Goal: Information Seeking & Learning: Find contact information

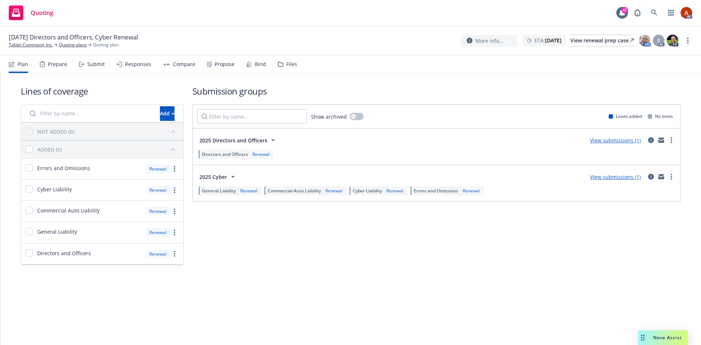
click at [57, 65] on div "Prepare" at bounding box center [57, 64] width 19 height 6
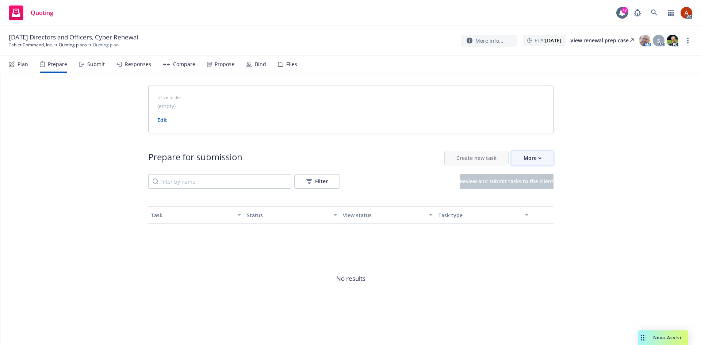
click at [536, 159] on div "More" at bounding box center [532, 158] width 18 height 14
click at [538, 192] on span "Go to Indio account" at bounding box center [541, 191] width 65 height 7
click at [66, 45] on link "Quoting plans" at bounding box center [73, 45] width 28 height 7
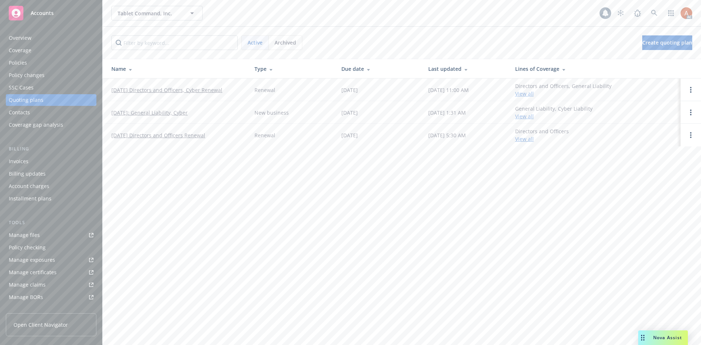
click at [19, 35] on div "Overview" at bounding box center [20, 38] width 23 height 12
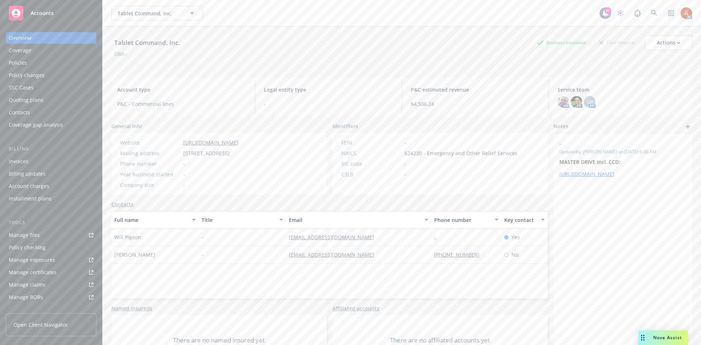
click at [20, 60] on div "Policies" at bounding box center [18, 63] width 18 height 12
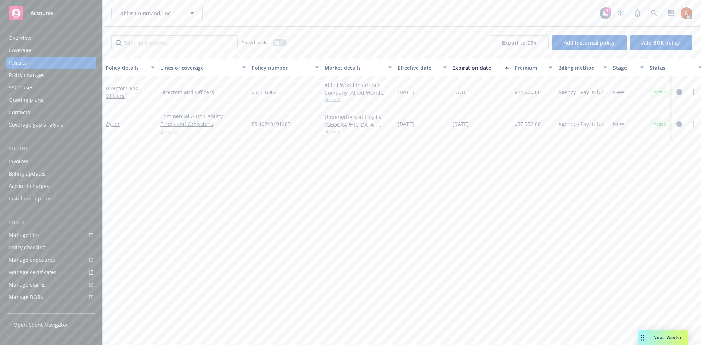
click at [165, 131] on link "2 more" at bounding box center [202, 132] width 85 height 8
click at [680, 133] on icon "circleInformation" at bounding box center [679, 132] width 6 height 6
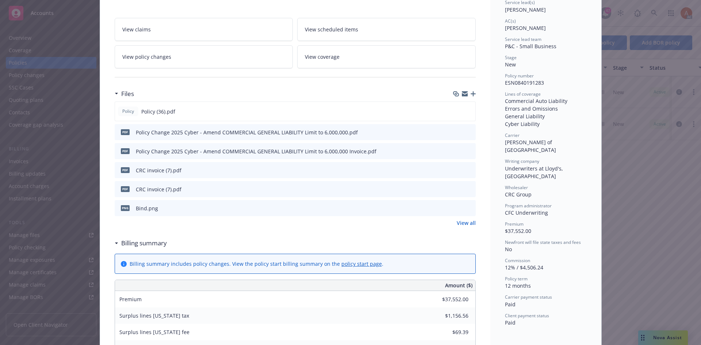
scroll to position [182, 0]
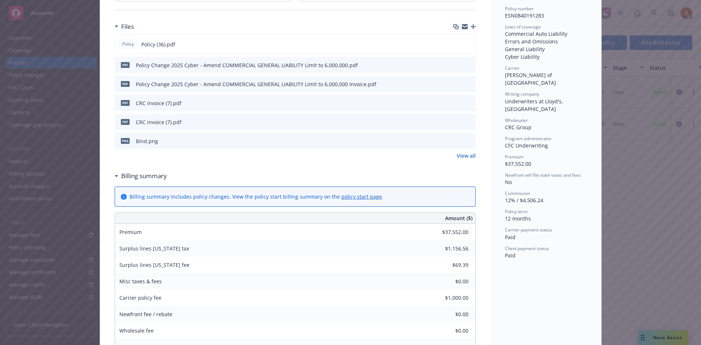
click at [462, 155] on link "View all" at bounding box center [466, 156] width 19 height 8
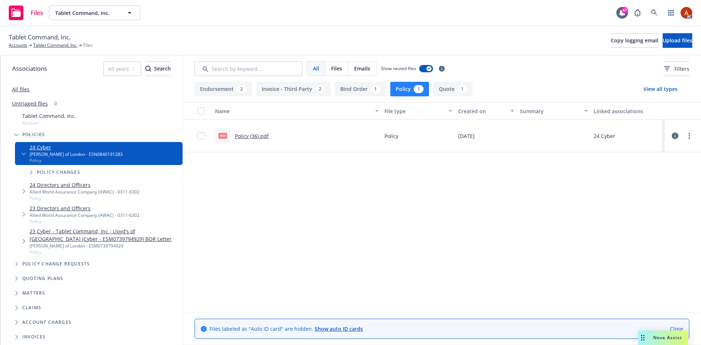
click at [219, 89] on button "Endorsement 2" at bounding box center [223, 89] width 57 height 15
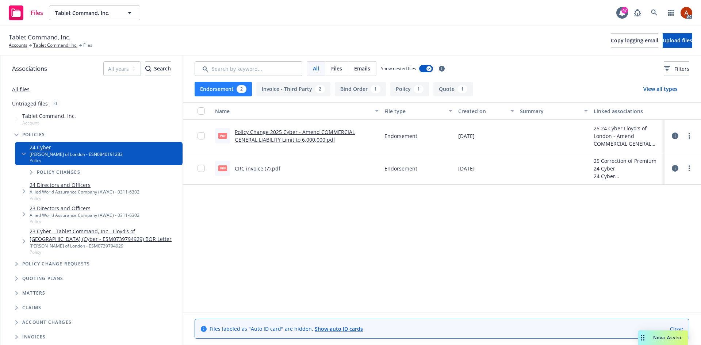
click at [246, 132] on link "Policy Change 2025 Cyber - Amend COMMERCIAL GENERAL LIABILITY Limit to 6,000,00…" at bounding box center [295, 135] width 120 height 15
click at [261, 131] on link "Policy Change 2025 Cyber - Amend COMMERCIAL GENERAL LIABILITY Limit to 6,000,00…" at bounding box center [295, 135] width 120 height 15
click at [244, 170] on link "CRC invoice (7).pdf" at bounding box center [258, 168] width 46 height 7
click at [404, 91] on button "Policy 1" at bounding box center [409, 89] width 39 height 15
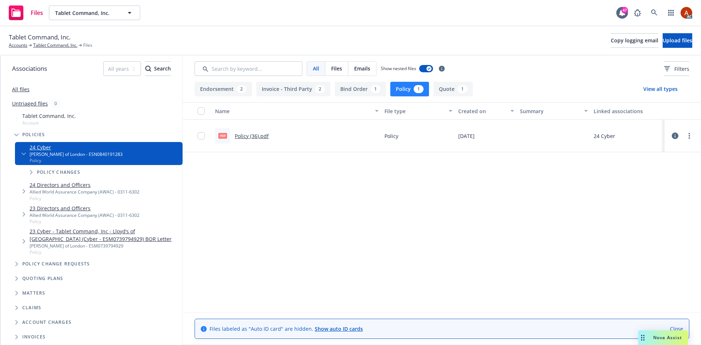
click at [254, 138] on link "Policy (36).pdf" at bounding box center [252, 135] width 34 height 7
click at [61, 46] on link "Tablet Command, Inc." at bounding box center [55, 45] width 44 height 7
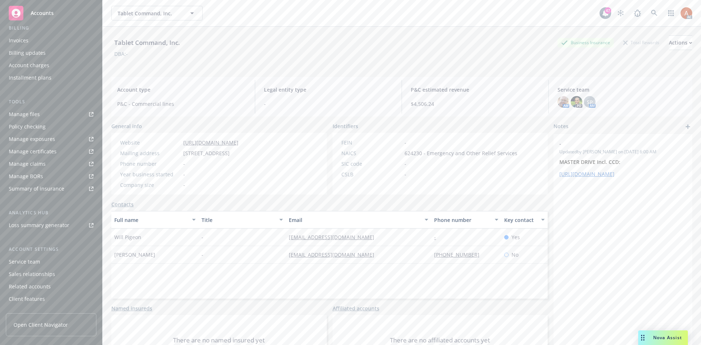
scroll to position [131, 0]
click at [26, 253] on div "Service team" at bounding box center [24, 252] width 31 height 12
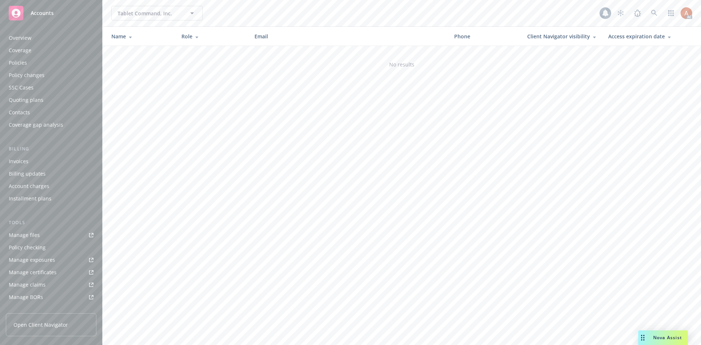
scroll to position [131, 0]
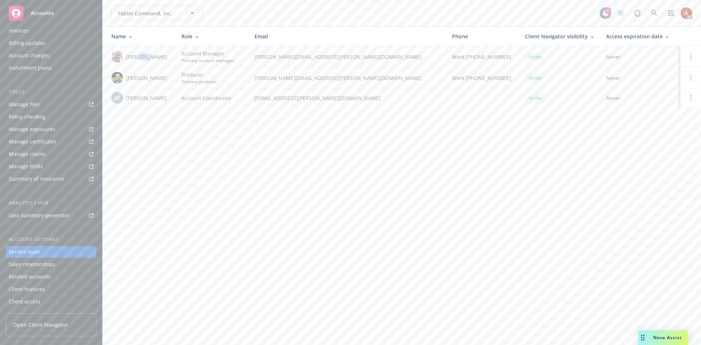
drag, startPoint x: 139, startPoint y: 58, endPoint x: 149, endPoint y: 61, distance: 10.6
click at [149, 58] on span "[PERSON_NAME]" at bounding box center [146, 57] width 41 height 8
drag, startPoint x: 138, startPoint y: 80, endPoint x: 158, endPoint y: 82, distance: 20.6
click at [158, 82] on div "Justin Medlock" at bounding box center [140, 78] width 58 height 12
drag, startPoint x: 135, startPoint y: 100, endPoint x: 159, endPoint y: 102, distance: 23.8
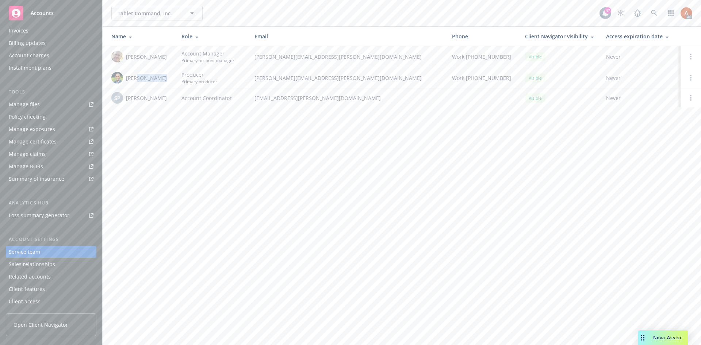
click at [159, 102] on div "SP Salvador Pizzo" at bounding box center [140, 98] width 58 height 12
click at [13, 39] on div "Overview" at bounding box center [20, 38] width 23 height 12
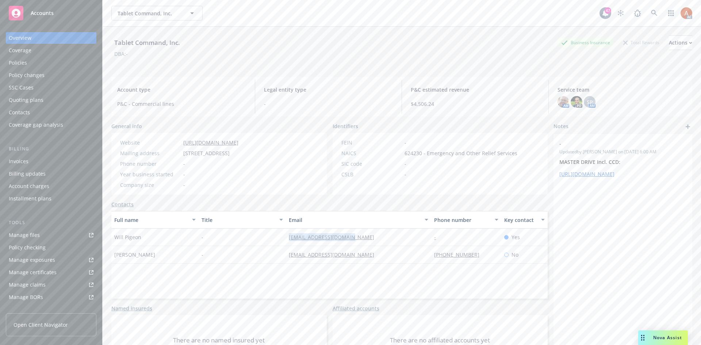
drag, startPoint x: 273, startPoint y: 246, endPoint x: 378, endPoint y: 246, distance: 105.5
click at [378, 246] on div "Will Pigeon - will@tabletcommand.com - Yes" at bounding box center [329, 237] width 436 height 18
copy div "will@tabletcommand.com"
click at [255, 264] on div "-" at bounding box center [242, 255] width 87 height 18
drag, startPoint x: 277, startPoint y: 268, endPoint x: 378, endPoint y: 269, distance: 101.5
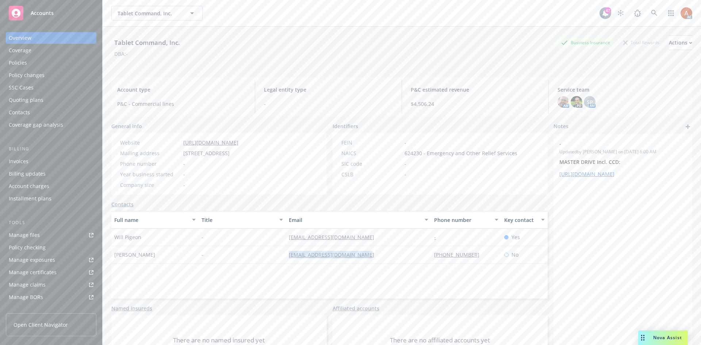
click at [378, 264] on div "Annabelle Anopol - annabelle@tabletcommand.com 707-655-7139 No" at bounding box center [329, 255] width 436 height 18
copy div "annabelle@tabletcommand.com"
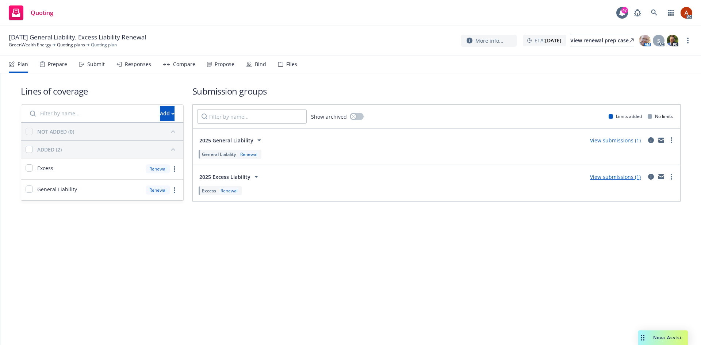
click at [58, 64] on div "Prepare" at bounding box center [57, 64] width 19 height 6
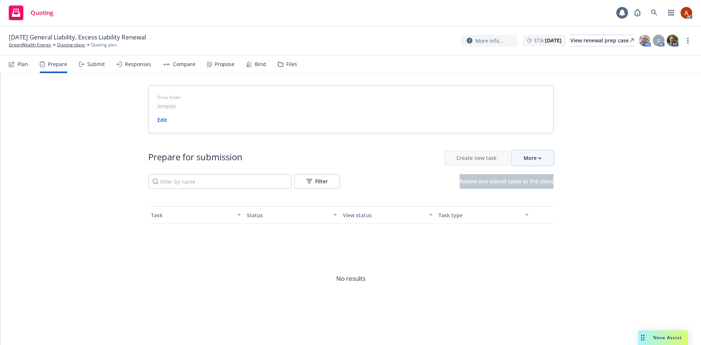
click at [528, 155] on div "More" at bounding box center [532, 158] width 18 height 14
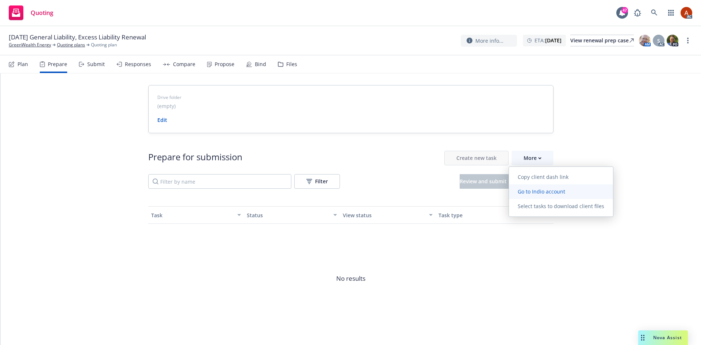
click at [525, 191] on span "Go to Indio account" at bounding box center [541, 191] width 65 height 7
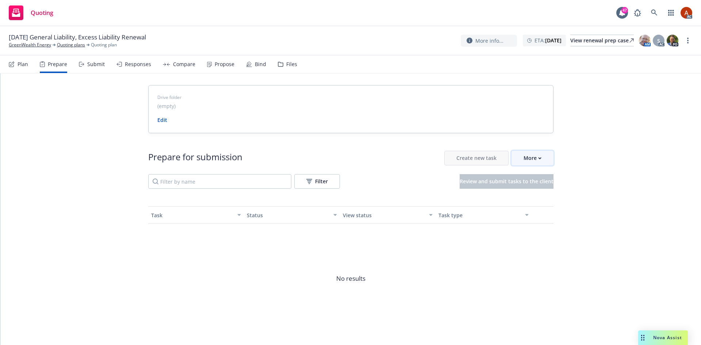
click at [527, 161] on div "More" at bounding box center [532, 158] width 18 height 14
click at [540, 191] on span "Go to Indio account" at bounding box center [541, 191] width 65 height 7
click at [69, 46] on link "Quoting plans" at bounding box center [71, 45] width 28 height 7
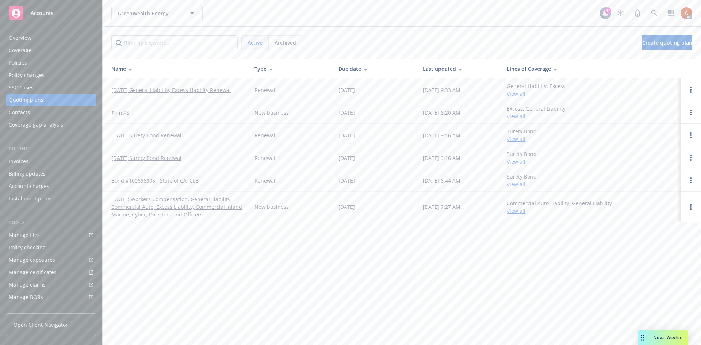
click at [24, 39] on div "Overview" at bounding box center [20, 38] width 23 height 12
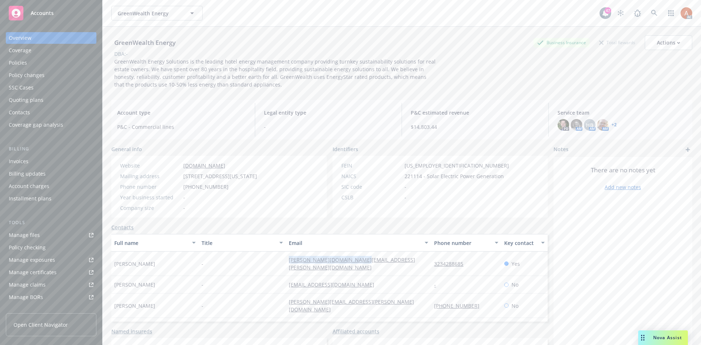
drag, startPoint x: 277, startPoint y: 262, endPoint x: 356, endPoint y: 261, distance: 79.6
click at [356, 261] on div "Joyce Kim - joyce.kim@green-wealth.com 3234288685 Yes" at bounding box center [329, 263] width 436 height 24
copy div "joyce.kim@green-wealth.com"
click at [28, 249] on div "Service team" at bounding box center [24, 252] width 31 height 12
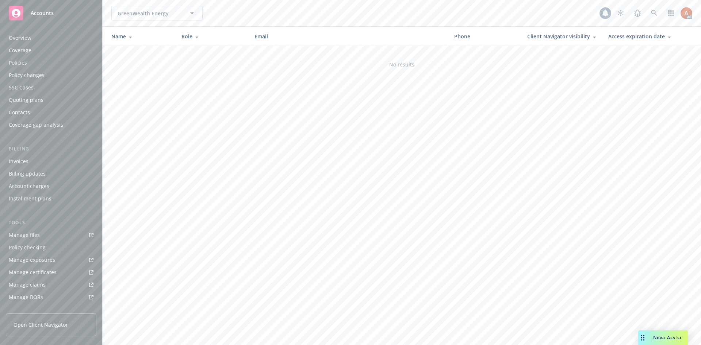
scroll to position [131, 0]
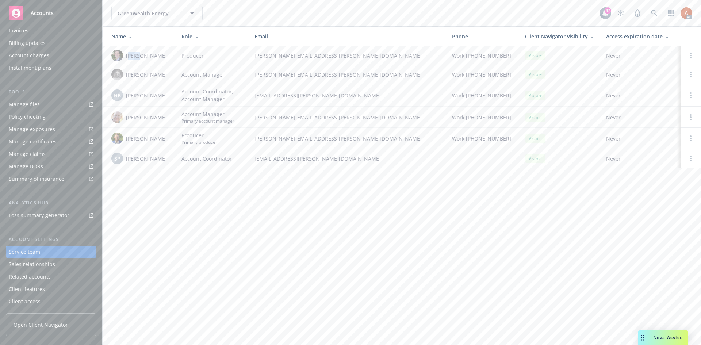
drag, startPoint x: 130, startPoint y: 56, endPoint x: 139, endPoint y: 56, distance: 9.1
click at [139, 56] on span "Bryan Martin" at bounding box center [146, 56] width 41 height 8
drag, startPoint x: 125, startPoint y: 76, endPoint x: 141, endPoint y: 77, distance: 16.5
click at [141, 77] on div "Erin Bautista" at bounding box center [140, 75] width 58 height 12
drag, startPoint x: 130, startPoint y: 96, endPoint x: 147, endPoint y: 98, distance: 17.7
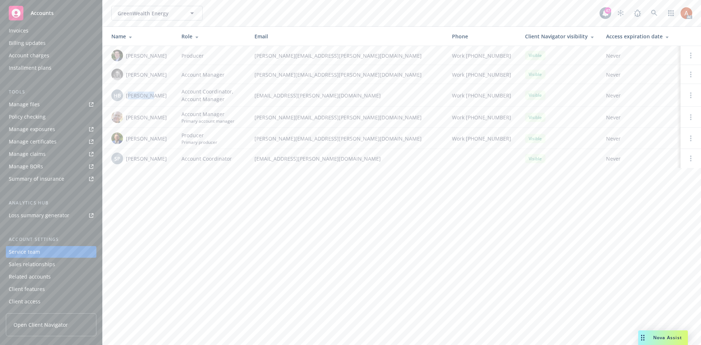
click at [147, 98] on span "Halle Bautista" at bounding box center [146, 96] width 41 height 8
drag, startPoint x: 128, startPoint y: 118, endPoint x: 155, endPoint y: 118, distance: 27.0
click at [155, 118] on span "James Seagle" at bounding box center [146, 118] width 41 height 8
drag, startPoint x: 132, startPoint y: 138, endPoint x: 150, endPoint y: 138, distance: 17.9
click at [150, 138] on span "Mike Fisher" at bounding box center [146, 139] width 41 height 8
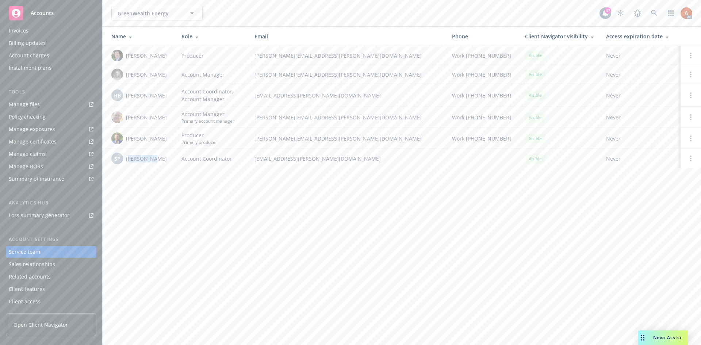
drag, startPoint x: 129, startPoint y: 164, endPoint x: 151, endPoint y: 162, distance: 22.3
click at [151, 162] on div "SP Salvador Pizzo" at bounding box center [140, 159] width 58 height 12
click at [15, 101] on div "Quoting plans" at bounding box center [26, 100] width 35 height 12
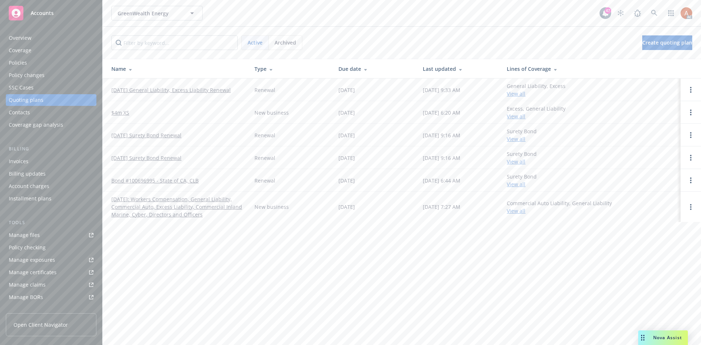
drag, startPoint x: 108, startPoint y: 88, endPoint x: 238, endPoint y: 90, distance: 129.9
click at [238, 90] on td "[DATE] General Liability, Excess Liability Renewal" at bounding box center [176, 89] width 146 height 23
copy link "[DATE] General Liability, Excess Liability Renewal"
click at [24, 64] on div "Policies" at bounding box center [18, 63] width 18 height 12
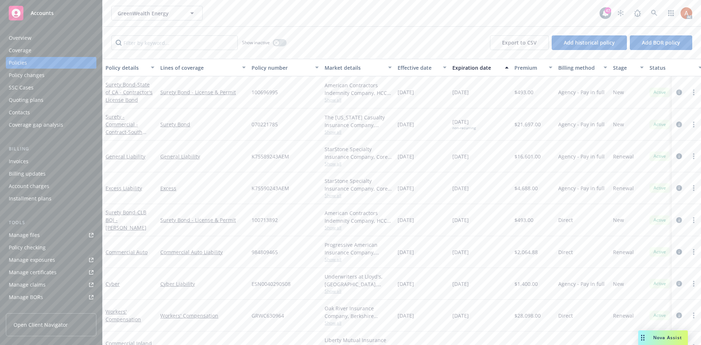
click at [27, 38] on div "Overview" at bounding box center [20, 38] width 23 height 12
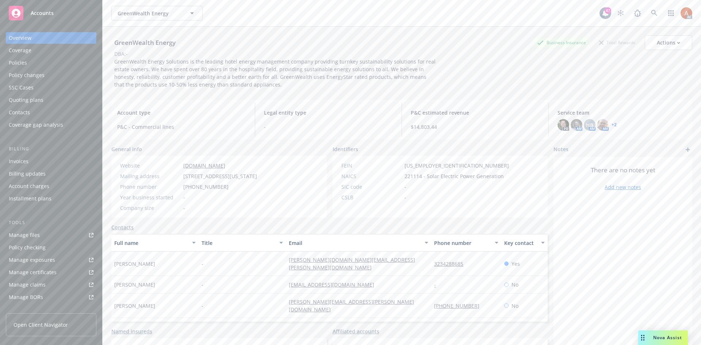
drag, startPoint x: 179, startPoint y: 174, endPoint x: 253, endPoint y: 176, distance: 73.8
click at [253, 176] on div "Mailing address 177 East Colorado Boulevard, Pasadena, CA, 91105" at bounding box center [188, 176] width 143 height 8
copy div "177 East Colorado Boulevard"
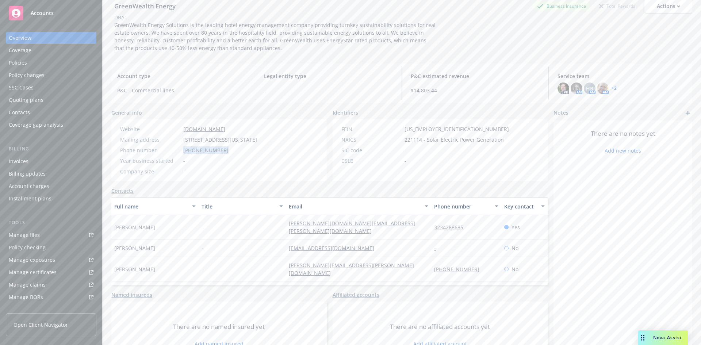
drag, startPoint x: 180, startPoint y: 149, endPoint x: 226, endPoint y: 151, distance: 45.3
click at [226, 151] on div "Phone number (323) 428-8685" at bounding box center [188, 150] width 143 height 8
copy div "(323) 428-8685"
click at [404, 141] on span "221114 - Solar Electric Power Generation" at bounding box center [453, 140] width 99 height 8
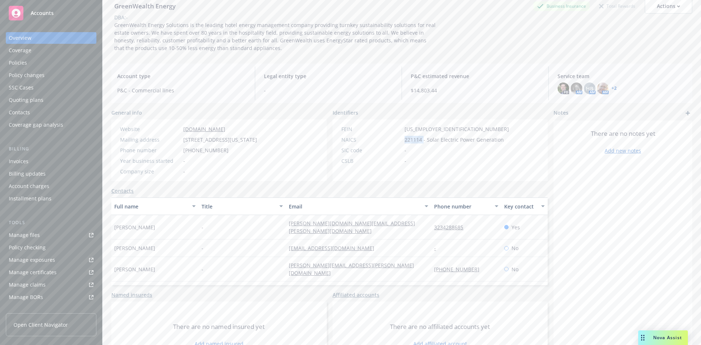
copy span "221114"
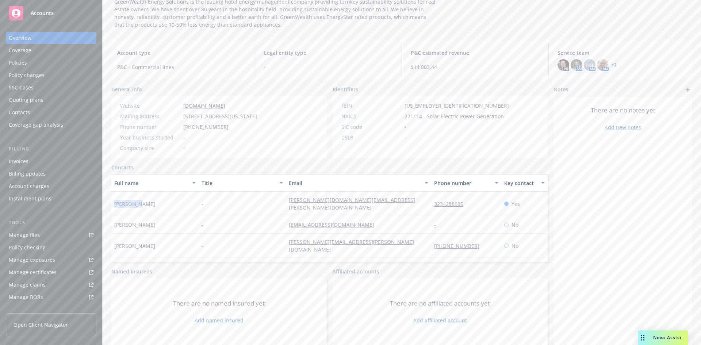
drag, startPoint x: 113, startPoint y: 199, endPoint x: 151, endPoint y: 200, distance: 38.4
click at [151, 200] on div "GreenWealth Energy Business Insurance Total Rewards Actions DBA: - GreenWealth …" at bounding box center [402, 139] width 598 height 345
drag, startPoint x: 233, startPoint y: 200, endPoint x: 245, endPoint y: 200, distance: 11.3
click at [234, 200] on div "-" at bounding box center [242, 204] width 87 height 24
drag, startPoint x: 315, startPoint y: 208, endPoint x: 385, endPoint y: 210, distance: 70.5
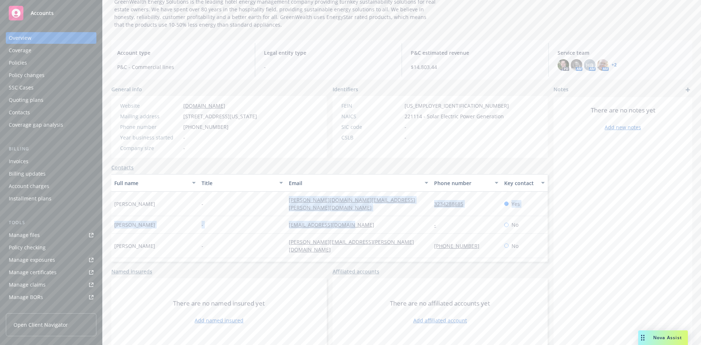
click at [385, 210] on div "Joyce Kim - joyce.kim@green-wealth.com 3234288685 Yes Kirstie Ariel Fan - ariel…" at bounding box center [329, 218] width 436 height 53
click at [385, 203] on div "[PERSON_NAME][DOMAIN_NAME][EMAIL_ADDRESS][PERSON_NAME][DOMAIN_NAME]" at bounding box center [358, 204] width 145 height 24
drag, startPoint x: 275, startPoint y: 201, endPoint x: 374, endPoint y: 202, distance: 99.3
click at [374, 202] on div "Joyce Kim - joyce.kim@green-wealth.com 3234288685 Yes" at bounding box center [329, 204] width 436 height 24
copy div "[PERSON_NAME][DOMAIN_NAME][EMAIL_ADDRESS][PERSON_NAME][DOMAIN_NAME]"
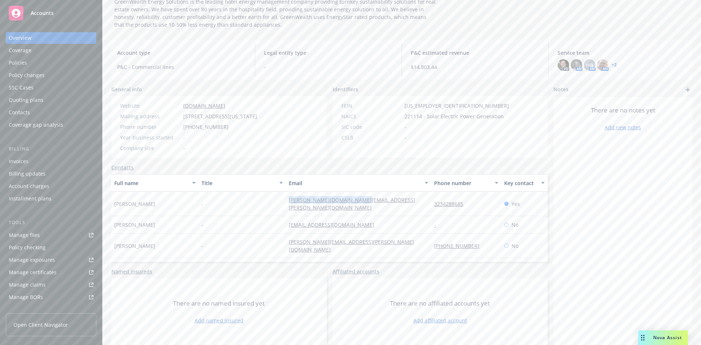
click at [403, 202] on div "[PERSON_NAME][DOMAIN_NAME][EMAIL_ADDRESS][PERSON_NAME][DOMAIN_NAME]" at bounding box center [358, 204] width 145 height 24
drag, startPoint x: 424, startPoint y: 202, endPoint x: 465, endPoint y: 201, distance: 41.3
click at [465, 201] on div "Joyce Kim - joyce.kim@green-wealth.com 3234288685 Yes" at bounding box center [329, 204] width 436 height 24
copy div "3234288685"
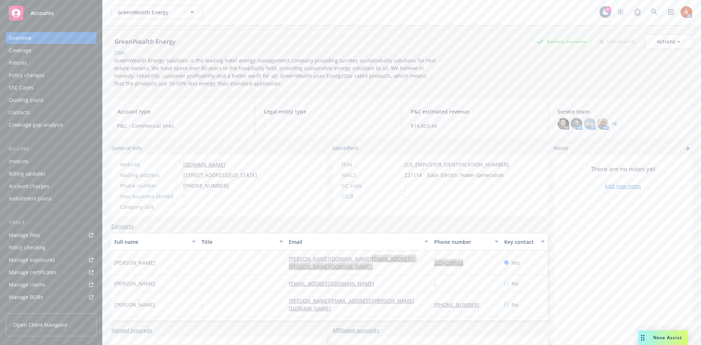
scroll to position [0, 0]
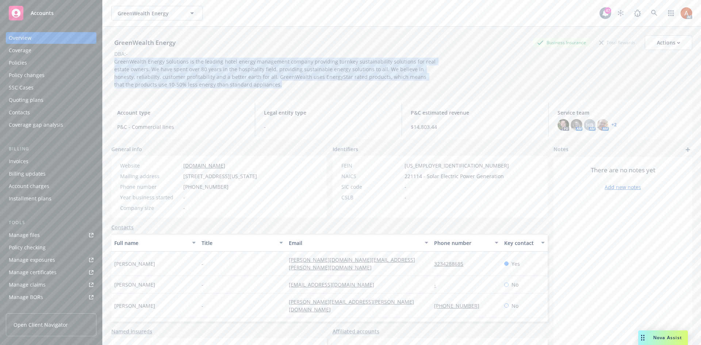
drag, startPoint x: 114, startPoint y: 64, endPoint x: 239, endPoint y: 86, distance: 127.9
click at [239, 86] on div "GreenWealth Energy Solutions is the leading hotel energy management company pro…" at bounding box center [275, 73] width 328 height 31
copy span "GreenWealth Energy Solutions is the leading hotel energy management company pro…"
click at [20, 62] on div "Policies" at bounding box center [18, 63] width 18 height 12
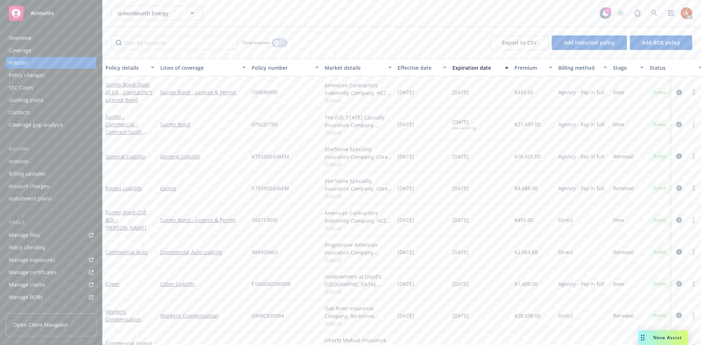
drag, startPoint x: 278, startPoint y: 42, endPoint x: 239, endPoint y: 43, distance: 38.7
click at [278, 42] on icon "button" at bounding box center [276, 42] width 3 height 3
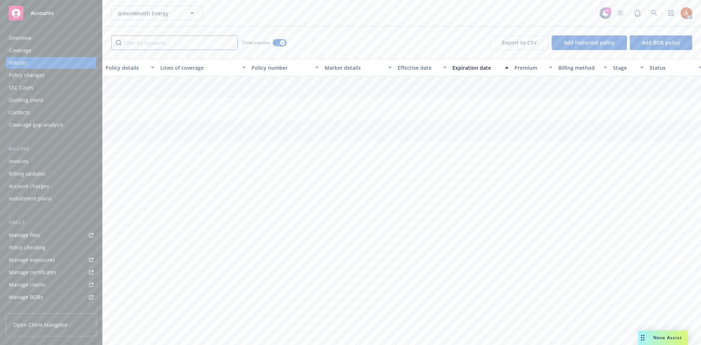
click at [185, 49] on input "Filter by keyword..." at bounding box center [174, 42] width 126 height 15
click at [415, 67] on div "Effective date" at bounding box center [417, 68] width 41 height 8
drag, startPoint x: 251, startPoint y: 123, endPoint x: 300, endPoint y: 124, distance: 49.3
click at [300, 124] on div "K75589232AEM" at bounding box center [285, 124] width 73 height 32
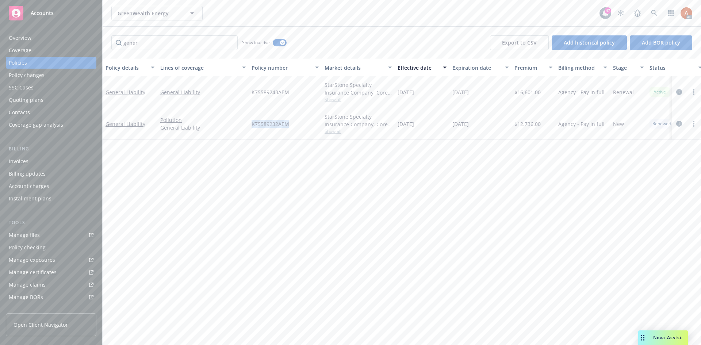
copy span "K75589232AEM"
click at [281, 130] on div "K75589232AEM" at bounding box center [285, 124] width 73 height 32
drag, startPoint x: 247, startPoint y: 91, endPoint x: 296, endPoint y: 91, distance: 49.6
click at [296, 91] on div "General Liability General Liability K75589243AEM StarStone Specialty Insurance …" at bounding box center [455, 92] width 704 height 32
click at [328, 99] on span "Show all" at bounding box center [357, 99] width 67 height 6
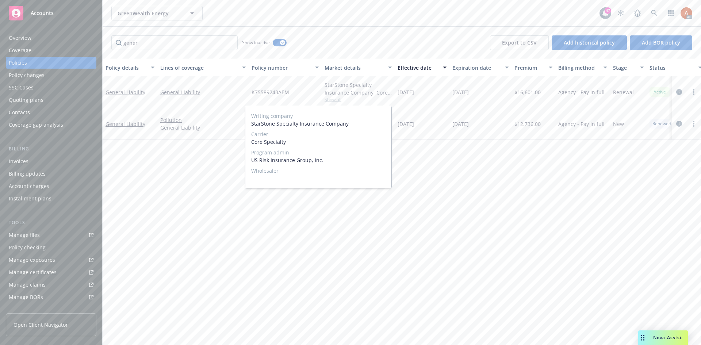
click at [328, 100] on span "Show all" at bounding box center [357, 99] width 67 height 6
click at [531, 92] on span "$16,601.00" at bounding box center [527, 92] width 26 height 8
copy span "16,601.00"
click at [396, 211] on div "Policy details Lines of coverage Policy number Market details Effective date Ex…" at bounding box center [402, 202] width 598 height 286
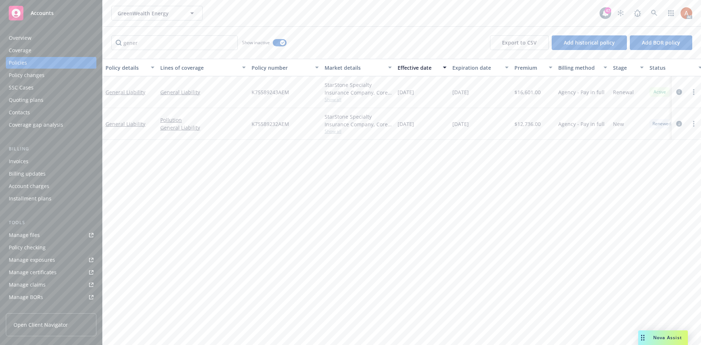
drag, startPoint x: 396, startPoint y: 91, endPoint x: 437, endPoint y: 88, distance: 40.6
click at [437, 88] on div "[DATE]" at bounding box center [422, 92] width 55 height 32
click at [478, 224] on div "Policy details Lines of coverage Policy number Market details Effective date Ex…" at bounding box center [402, 202] width 598 height 286
drag, startPoint x: 449, startPoint y: 92, endPoint x: 486, endPoint y: 87, distance: 37.9
click at [486, 87] on div "General Liability General Liability K75589243AEM StarStone Specialty Insurance …" at bounding box center [455, 92] width 704 height 32
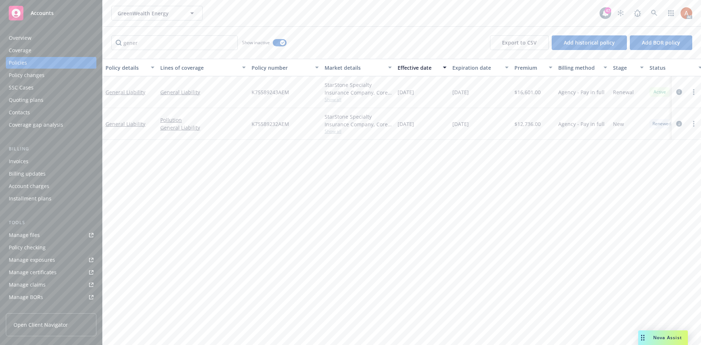
click at [338, 130] on span "Show all" at bounding box center [357, 131] width 67 height 6
drag, startPoint x: 250, startPoint y: 174, endPoint x: 296, endPoint y: 174, distance: 46.4
click at [296, 174] on div "Policy details Lines of coverage Policy number Market details Effective date Ex…" at bounding box center [402, 202] width 598 height 286
drag, startPoint x: 329, startPoint y: 201, endPoint x: 354, endPoint y: 157, distance: 51.2
click at [331, 198] on div "Policy details Lines of coverage Policy number Market details Effective date Ex…" at bounding box center [402, 202] width 598 height 286
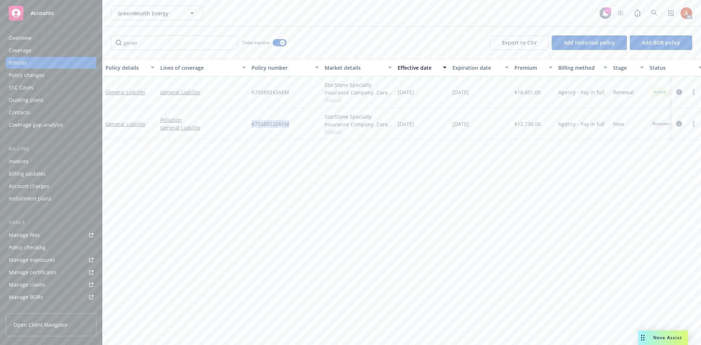
drag, startPoint x: 250, startPoint y: 123, endPoint x: 301, endPoint y: 123, distance: 50.7
click at [301, 123] on div "K75589232AEM" at bounding box center [285, 124] width 73 height 32
drag, startPoint x: 488, startPoint y: 175, endPoint x: 461, endPoint y: 169, distance: 27.2
click at [488, 175] on div "Policy details Lines of coverage Policy number Market details Effective date Ex…" at bounding box center [402, 202] width 598 height 286
click at [337, 131] on span "Show all" at bounding box center [357, 131] width 67 height 6
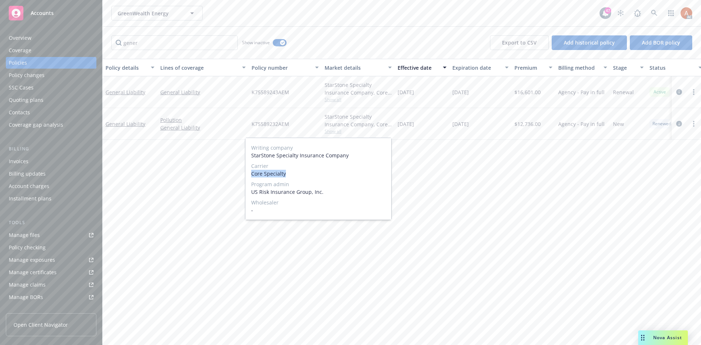
drag, startPoint x: 250, startPoint y: 173, endPoint x: 289, endPoint y: 174, distance: 38.7
click at [289, 174] on div "Writing company StarStone Specialty Insurance Company Carrier Core Specialty Pr…" at bounding box center [318, 179] width 146 height 82
click at [474, 190] on div "Policy details Lines of coverage Policy number Market details Effective date Ex…" at bounding box center [402, 202] width 598 height 286
click at [521, 126] on span "$12,736.00" at bounding box center [527, 124] width 26 height 8
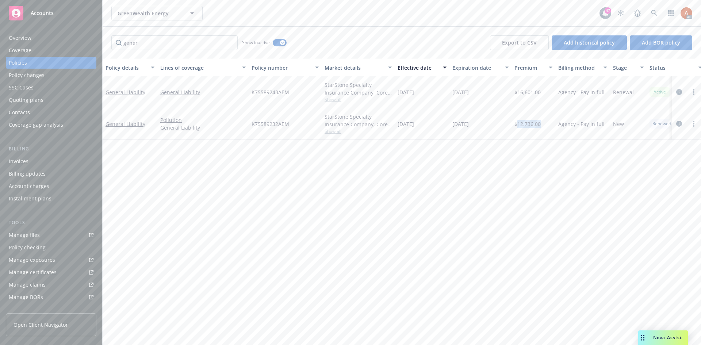
click at [548, 190] on div "Policy details Lines of coverage Policy number Market details Effective date Ex…" at bounding box center [402, 202] width 598 height 286
drag, startPoint x: 396, startPoint y: 125, endPoint x: 430, endPoint y: 126, distance: 34.0
click at [429, 126] on div "12/14/2023" at bounding box center [422, 124] width 55 height 32
click at [510, 212] on div "Policy details Lines of coverage Policy number Market details Effective date Ex…" at bounding box center [402, 202] width 598 height 286
drag, startPoint x: 454, startPoint y: 121, endPoint x: 488, endPoint y: 122, distance: 34.7
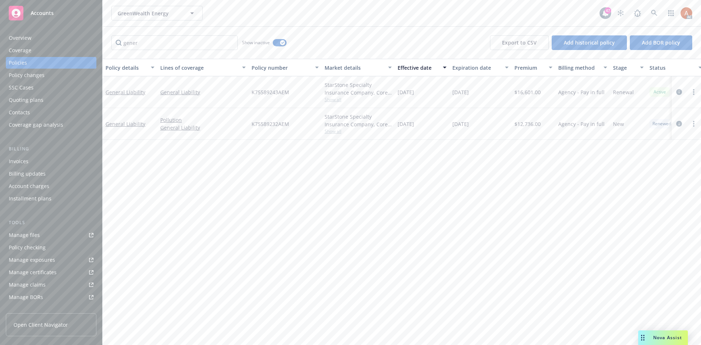
click at [488, 122] on div "[DATE]" at bounding box center [480, 124] width 62 height 32
click at [344, 243] on div "Policy details Lines of coverage Policy number Market details Effective date Ex…" at bounding box center [402, 202] width 598 height 286
drag, startPoint x: 154, startPoint y: 44, endPoint x: 97, endPoint y: 43, distance: 56.6
click at [97, 43] on div "Accounts Overview Coverage Policies Policy changes SSC Cases Quoting plans Cont…" at bounding box center [350, 172] width 701 height 345
type input "exce"
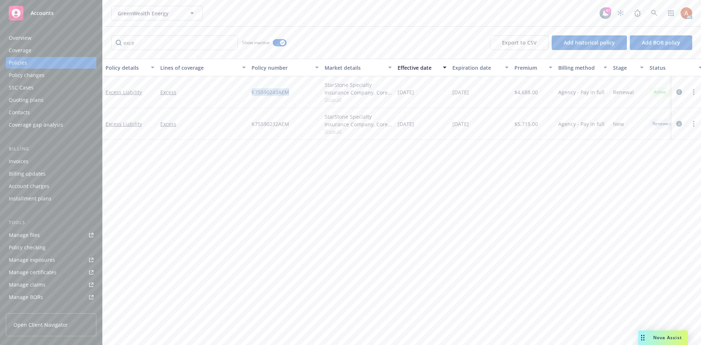
drag, startPoint x: 249, startPoint y: 91, endPoint x: 293, endPoint y: 92, distance: 44.5
click at [293, 92] on div "K75590243AEM" at bounding box center [285, 92] width 73 height 32
click at [531, 92] on span "$4,688.00" at bounding box center [525, 92] width 23 height 8
drag, startPoint x: 397, startPoint y: 91, endPoint x: 427, endPoint y: 91, distance: 29.9
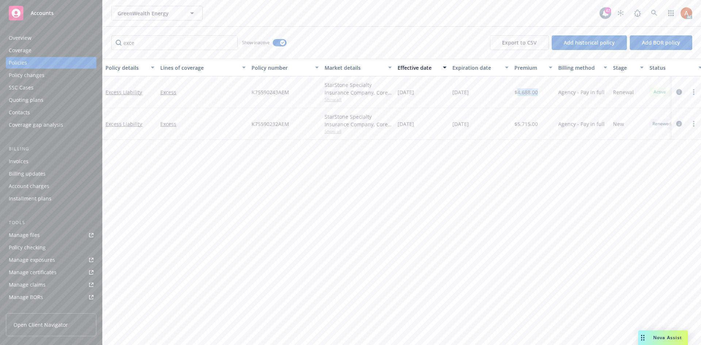
click at [427, 91] on div "[DATE]" at bounding box center [422, 92] width 55 height 32
click at [413, 160] on div "Policy details Lines of coverage Policy number Market details Effective date Ex…" at bounding box center [402, 202] width 598 height 286
drag, startPoint x: 248, startPoint y: 124, endPoint x: 294, endPoint y: 124, distance: 46.0
click at [294, 124] on div "Excess Liability Excess K75590232AEM StarStone Specialty Insurance Company, Cor…" at bounding box center [455, 124] width 704 height 32
click at [446, 202] on div "Policy details Lines of coverage Policy number Market details Effective date Ex…" at bounding box center [402, 202] width 598 height 286
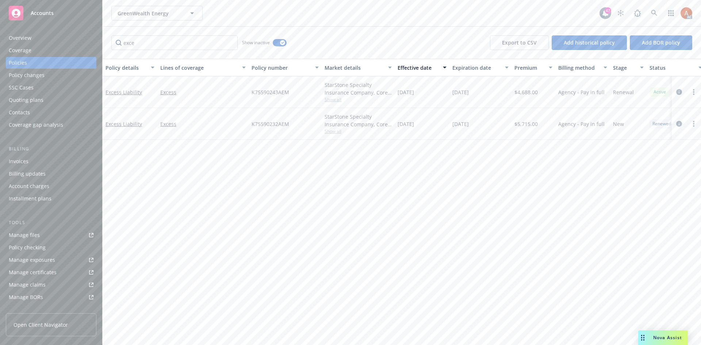
click at [338, 130] on span "Show all" at bounding box center [357, 131] width 67 height 6
drag, startPoint x: 253, startPoint y: 175, endPoint x: 284, endPoint y: 173, distance: 31.1
click at [284, 173] on span "Core Specialty" at bounding box center [318, 174] width 134 height 8
drag, startPoint x: 251, startPoint y: 174, endPoint x: 304, endPoint y: 175, distance: 53.7
click at [304, 175] on div "Writing company StarStone Specialty Insurance Company Carrier Core Specialty Pr…" at bounding box center [318, 179] width 146 height 82
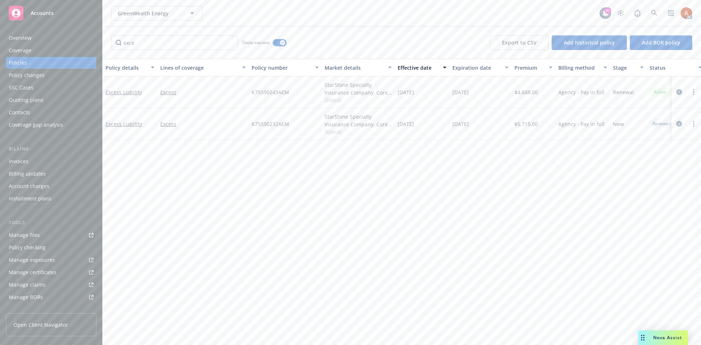
click at [505, 200] on div "Policy details Lines of coverage Policy number Market details Effective date Ex…" at bounding box center [402, 202] width 598 height 286
click at [524, 126] on span "$5,715.00" at bounding box center [525, 124] width 23 height 8
click at [197, 168] on div "Policy details Lines of coverage Policy number Market details Effective date Ex…" at bounding box center [402, 202] width 598 height 286
drag, startPoint x: 105, startPoint y: 115, endPoint x: 141, endPoint y: 124, distance: 37.4
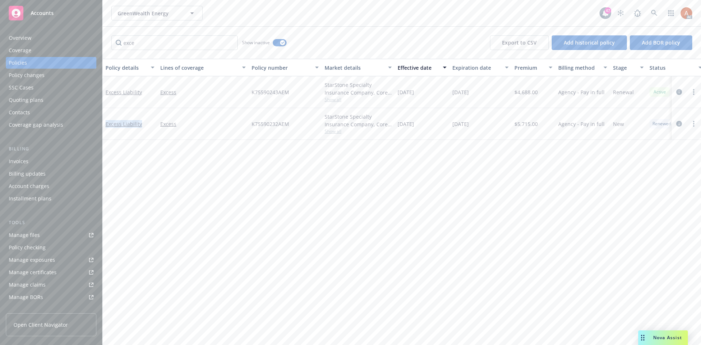
click at [141, 124] on div "Excess Liability" at bounding box center [130, 124] width 55 height 32
click at [25, 254] on div "Service team" at bounding box center [24, 252] width 31 height 12
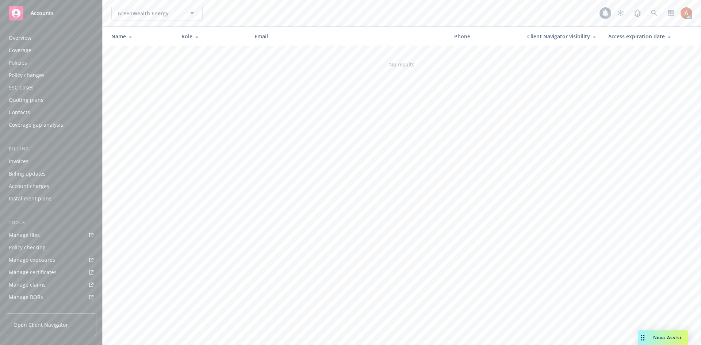
scroll to position [131, 0]
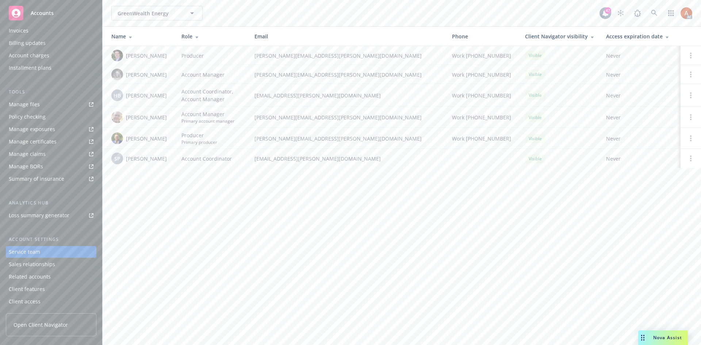
click at [125, 118] on div "[PERSON_NAME]" at bounding box center [140, 117] width 58 height 12
click at [24, 61] on div "Policies" at bounding box center [18, 63] width 18 height 12
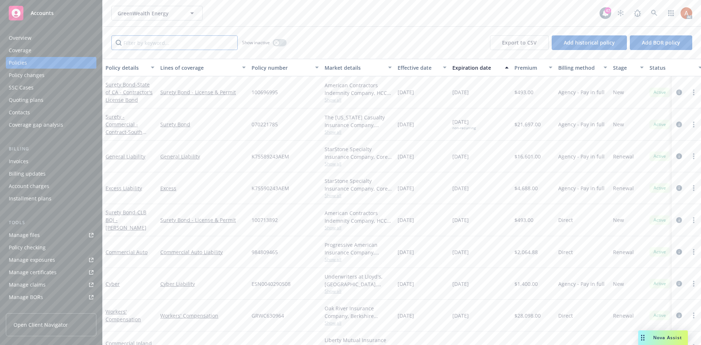
click at [200, 39] on input "Filter by keyword..." at bounding box center [174, 42] width 126 height 15
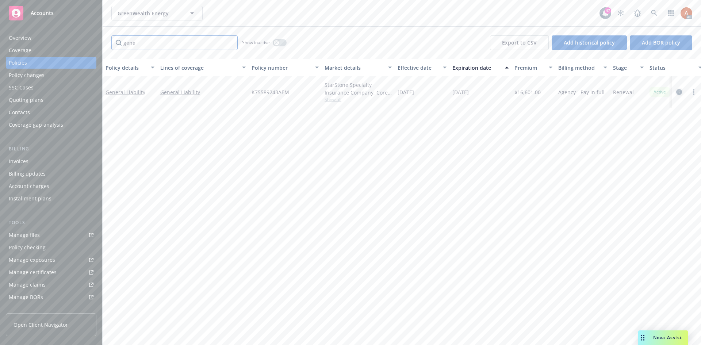
type input "gene"
click at [678, 91] on icon "circleInformation" at bounding box center [679, 92] width 6 height 6
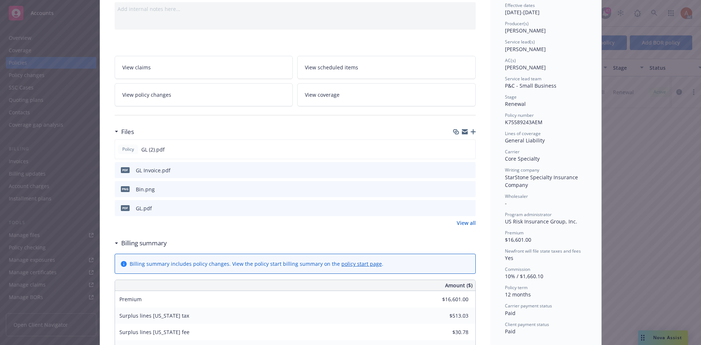
scroll to position [109, 0]
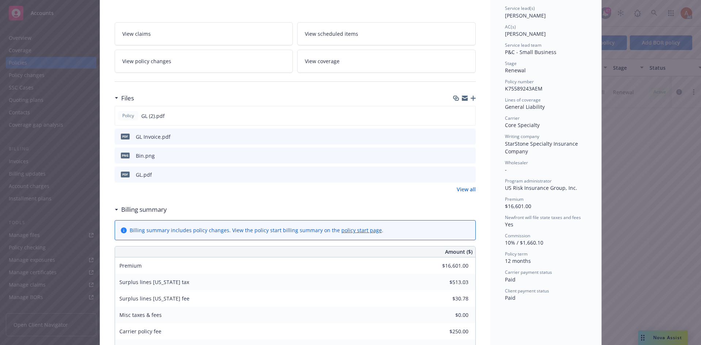
click at [464, 189] on link "View all" at bounding box center [466, 189] width 19 height 8
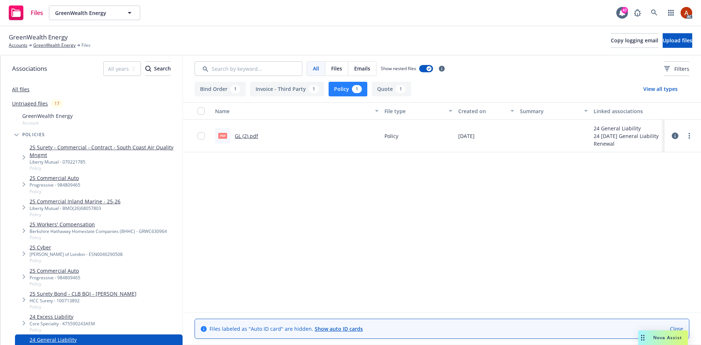
click at [242, 138] on link "GL (2).pdf" at bounding box center [246, 135] width 23 height 7
click at [49, 45] on link "GreenWealth Energy" at bounding box center [54, 45] width 42 height 7
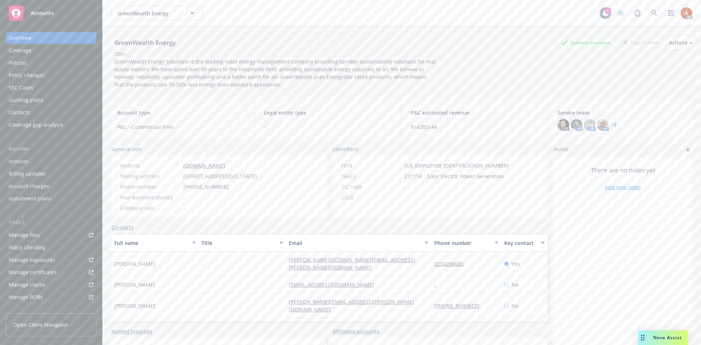
click at [20, 62] on div "Policies" at bounding box center [18, 63] width 18 height 12
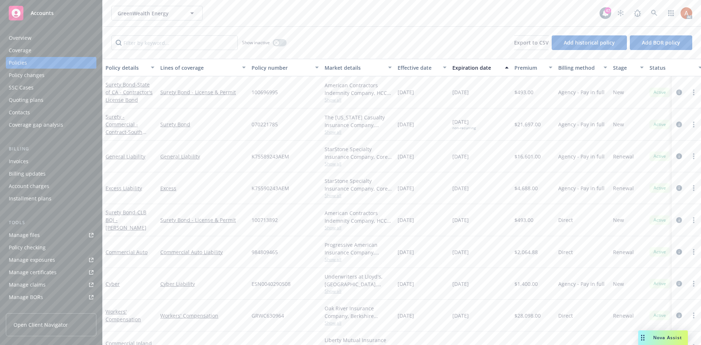
scroll to position [24, 0]
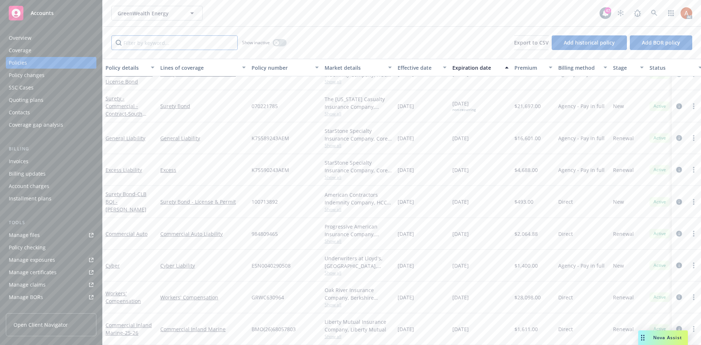
click at [134, 43] on input "Filter by keyword..." at bounding box center [174, 42] width 126 height 15
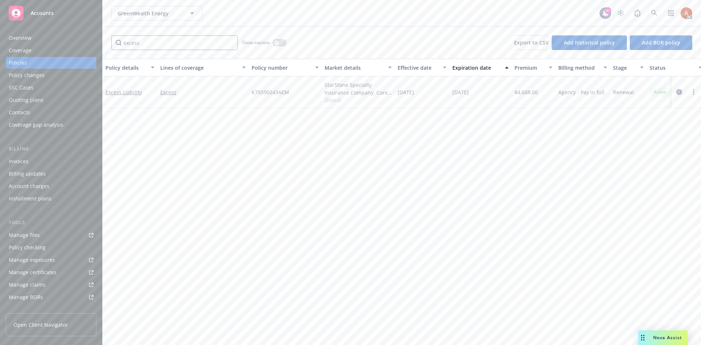
type input "excess"
click at [680, 92] on icon "circleInformation" at bounding box center [679, 92] width 6 height 6
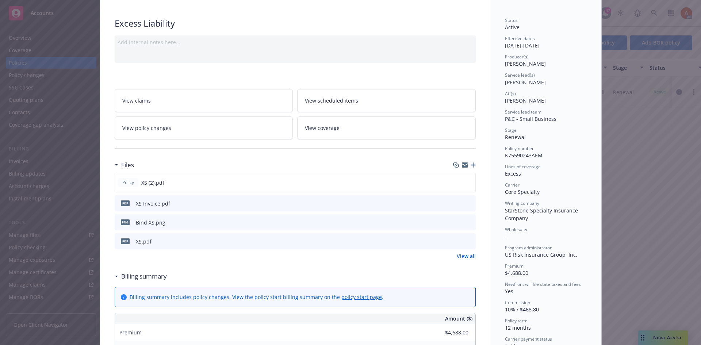
scroll to position [109, 0]
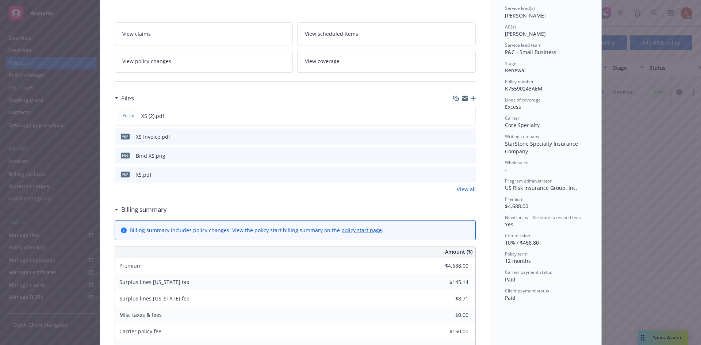
click at [461, 190] on link "View all" at bounding box center [466, 189] width 19 height 8
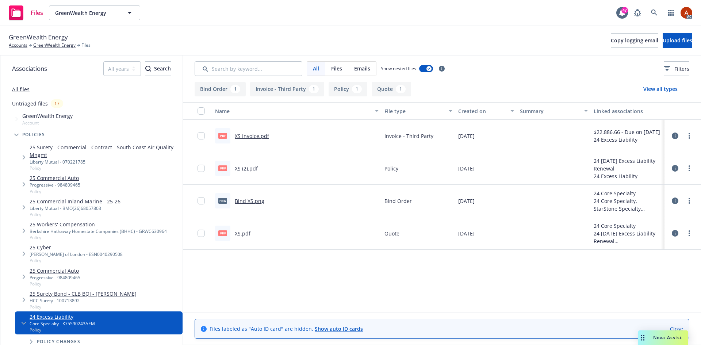
click at [349, 89] on button "Policy 1" at bounding box center [347, 89] width 39 height 15
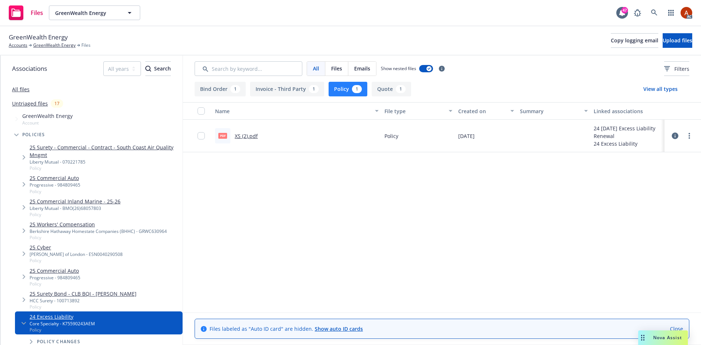
click at [245, 137] on link "XS (2).pdf" at bounding box center [246, 135] width 23 height 7
click at [49, 45] on link "GreenWealth Energy" at bounding box center [54, 45] width 42 height 7
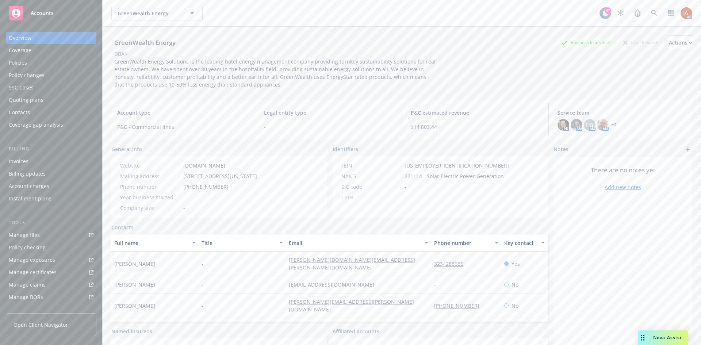
click at [25, 65] on div "Policies" at bounding box center [18, 63] width 18 height 12
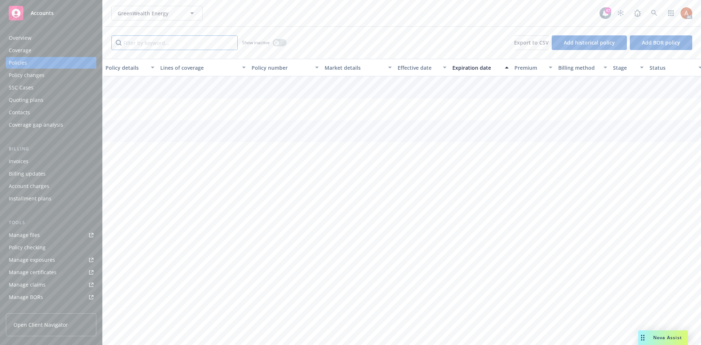
click at [171, 41] on input "Filter by keyword..." at bounding box center [174, 42] width 126 height 15
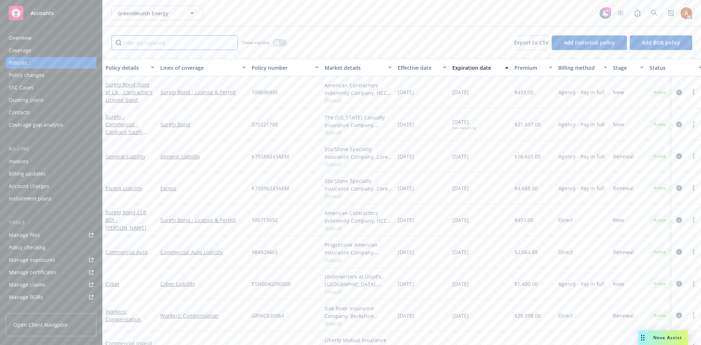
paste input "0 ."
type input "0 ."
drag, startPoint x: 176, startPoint y: 45, endPoint x: 118, endPoint y: 45, distance: 57.7
click at [118, 45] on input "0 ." at bounding box center [174, 42] width 126 height 15
drag, startPoint x: 251, startPoint y: 154, endPoint x: 293, endPoint y: 153, distance: 42.0
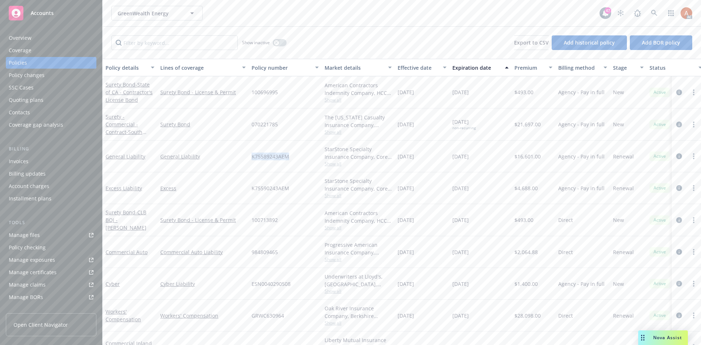
click at [293, 153] on div "K75589243AEM" at bounding box center [285, 157] width 73 height 32
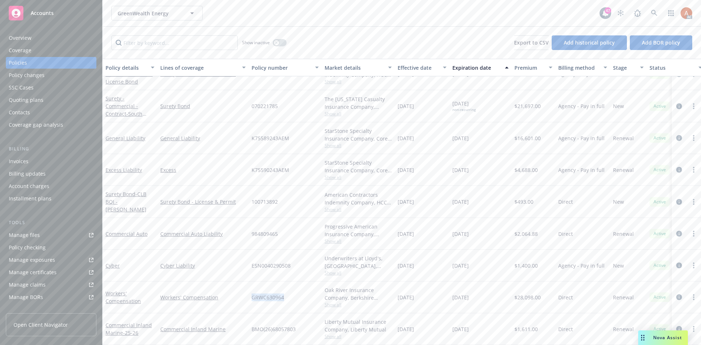
drag, startPoint x: 245, startPoint y: 291, endPoint x: 300, endPoint y: 292, distance: 55.9
click at [300, 292] on div "Workers' Compensation Workers' Compensation GRWC630964 Oak River Insurance Comp…" at bounding box center [455, 297] width 704 height 32
click at [305, 293] on div "GRWC630964" at bounding box center [285, 297] width 73 height 32
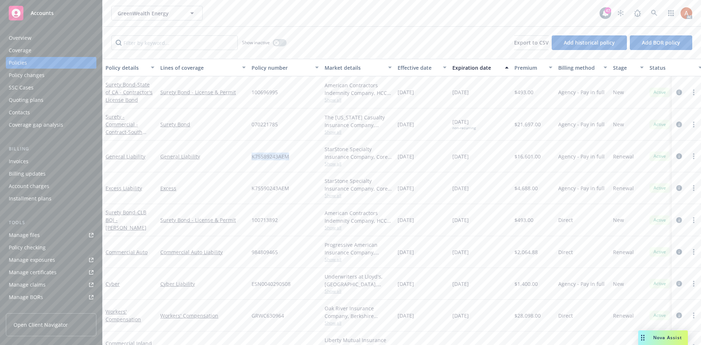
drag, startPoint x: 247, startPoint y: 156, endPoint x: 311, endPoint y: 157, distance: 64.6
click at [311, 157] on div "General Liability General Liability K75589243AEM StarStone Specialty Insurance …" at bounding box center [455, 157] width 704 height 32
click at [427, 159] on div "12/14/2024" at bounding box center [422, 157] width 55 height 32
drag, startPoint x: 459, startPoint y: 154, endPoint x: 493, endPoint y: 154, distance: 34.3
click at [493, 154] on div "General Liability General Liability K75589243AEM StarStone Specialty Insurance …" at bounding box center [455, 157] width 704 height 32
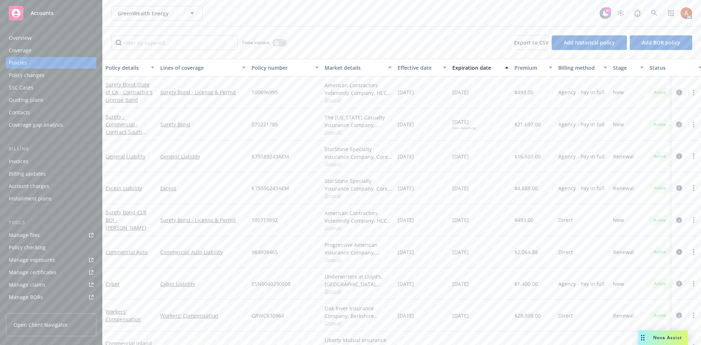
scroll to position [24, 0]
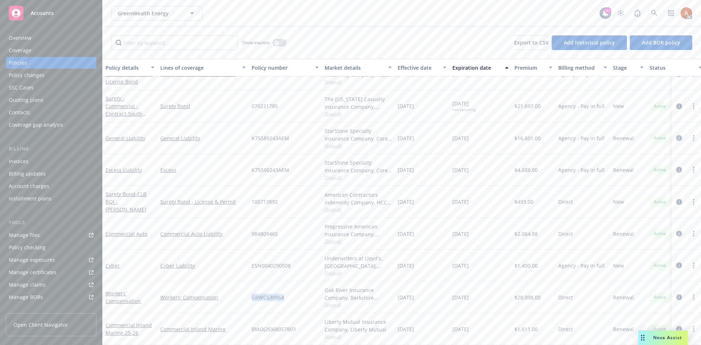
drag, startPoint x: 257, startPoint y: 292, endPoint x: 293, endPoint y: 294, distance: 36.9
click at [293, 294] on div "GRWC630964" at bounding box center [285, 297] width 73 height 32
copy span "GRWC630964"
click at [303, 281] on div "GRWC630964" at bounding box center [285, 297] width 73 height 32
click at [333, 302] on span "Show all" at bounding box center [357, 304] width 67 height 6
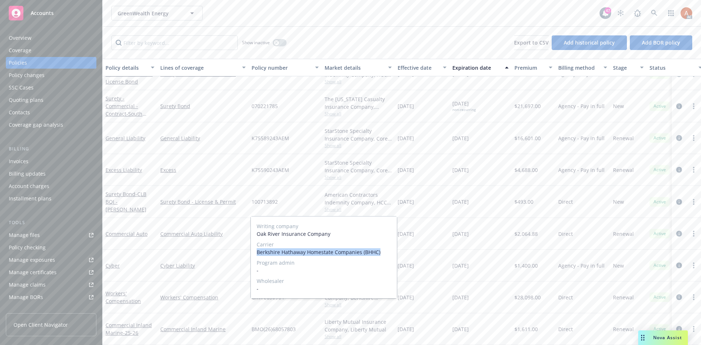
drag, startPoint x: 255, startPoint y: 253, endPoint x: 389, endPoint y: 254, distance: 133.2
click at [389, 254] on div "Writing company Oak River Insurance Company Carrier Berkshire Hathaway Homestat…" at bounding box center [324, 257] width 146 height 82
copy span "Berkshire Hathaway Homestate Companies (BHHC)"
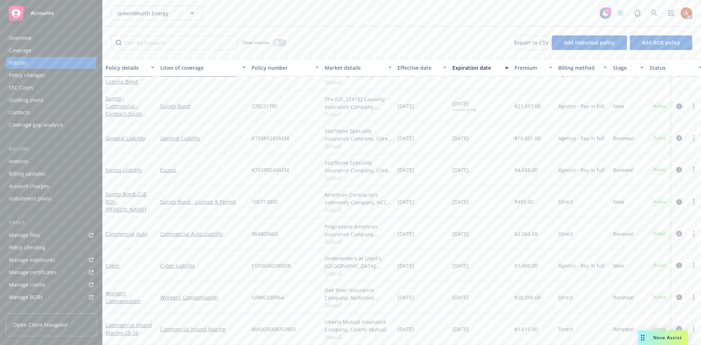
drag, startPoint x: 301, startPoint y: 199, endPoint x: 313, endPoint y: 193, distance: 12.7
click at [301, 199] on div "100713892" at bounding box center [285, 202] width 73 height 32
click at [24, 41] on div "Overview" at bounding box center [20, 38] width 23 height 12
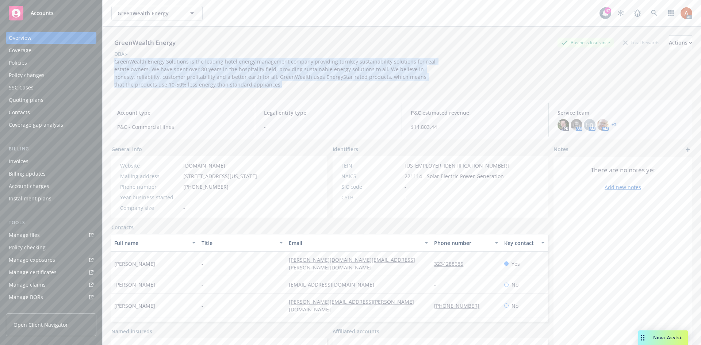
drag, startPoint x: 111, startPoint y: 62, endPoint x: 245, endPoint y: 90, distance: 136.8
click at [245, 90] on div "GreenWealth Energy Business Insurance Total Rewards Actions DBA: - GreenWealth …" at bounding box center [402, 199] width 598 height 345
copy span "GreenWealth Energy Solutions is the leading hotel energy management company pro…"
click at [20, 59] on div "Policies" at bounding box center [18, 63] width 18 height 12
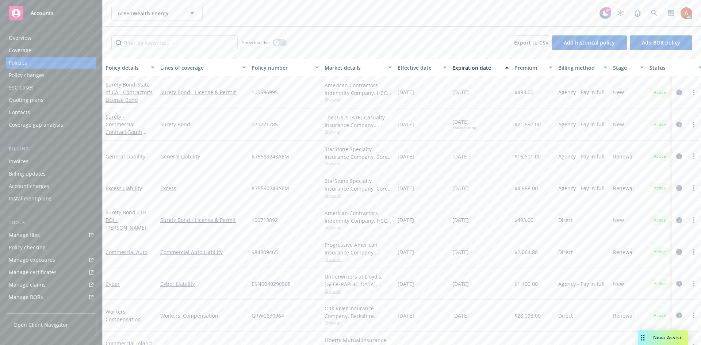
click at [272, 41] on div "Show inactive" at bounding box center [264, 42] width 45 height 15
click at [276, 45] on div "button" at bounding box center [276, 42] width 5 height 5
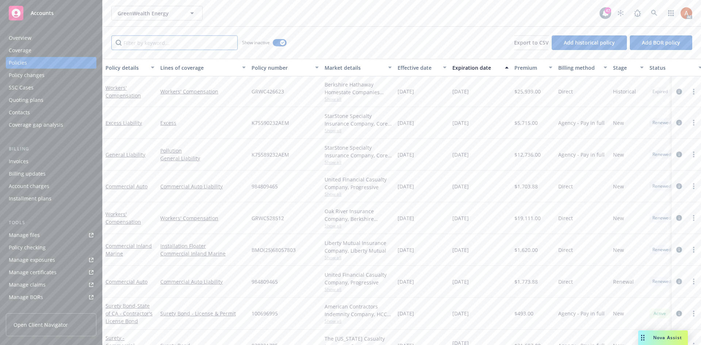
click at [161, 46] on input "Filter by keyword..." at bounding box center [174, 42] width 126 height 15
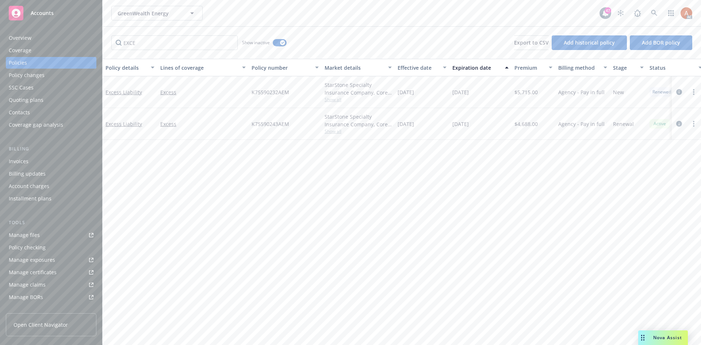
drag, startPoint x: 466, startPoint y: 128, endPoint x: 579, endPoint y: 128, distance: 113.1
click at [579, 128] on div "Excess Liability Excess K75590243AEM StarStone Specialty Insurance Company, Cor…" at bounding box center [455, 124] width 704 height 32
click at [509, 199] on div "Policy details Lines of coverage Policy number Market details Effective date Ex…" at bounding box center [402, 202] width 598 height 286
drag, startPoint x: 154, startPoint y: 46, endPoint x: 85, endPoint y: 41, distance: 69.9
click at [85, 41] on div "Accounts Overview Coverage Policies Policy changes SSC Cases Quoting plans Cont…" at bounding box center [350, 172] width 701 height 345
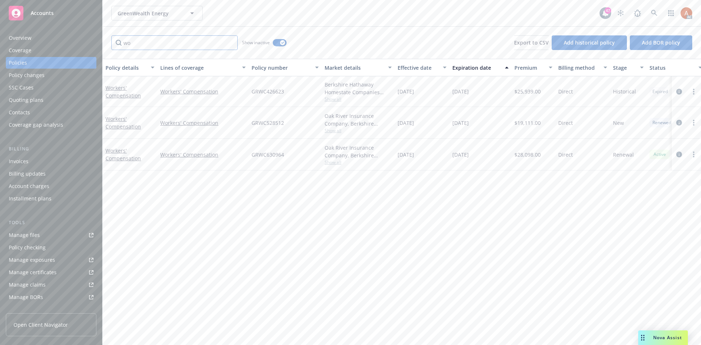
type input "wo"
click at [276, 42] on button "button" at bounding box center [280, 42] width 14 height 7
click at [679, 92] on icon "circleInformation" at bounding box center [679, 92] width 6 height 6
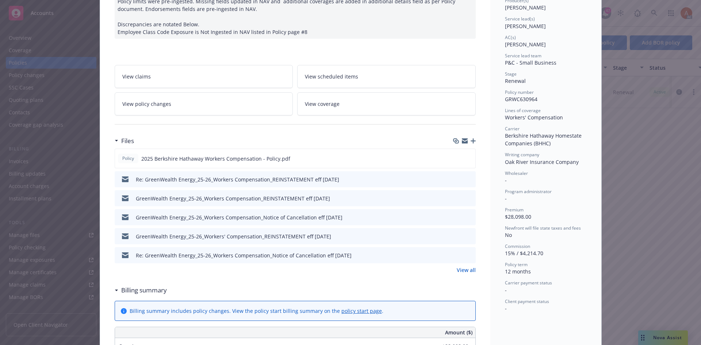
scroll to position [109, 0]
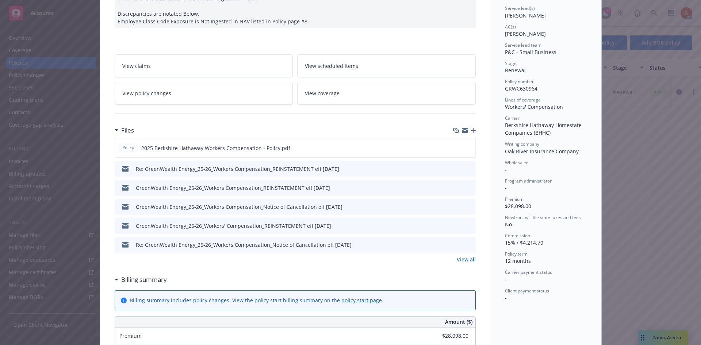
click at [463, 260] on link "View all" at bounding box center [466, 259] width 19 height 8
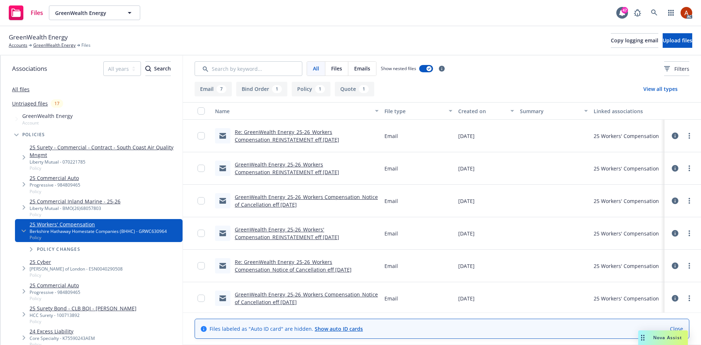
click at [303, 91] on button "Policy 1" at bounding box center [311, 89] width 39 height 15
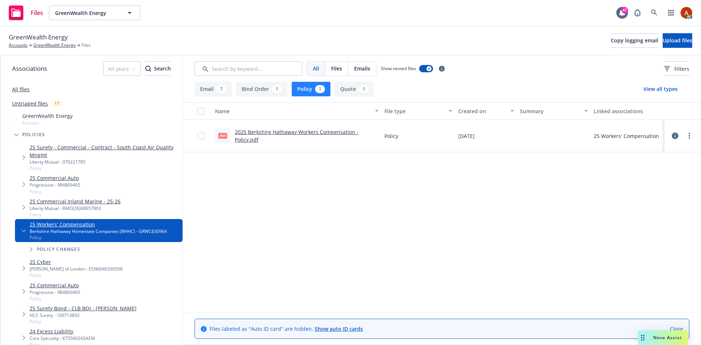
click at [264, 134] on link "2025 Berkshire Hathaway Workers Compensation - Policy.pdf" at bounding box center [297, 135] width 124 height 15
click at [51, 44] on link "GreenWealth Energy" at bounding box center [54, 45] width 42 height 7
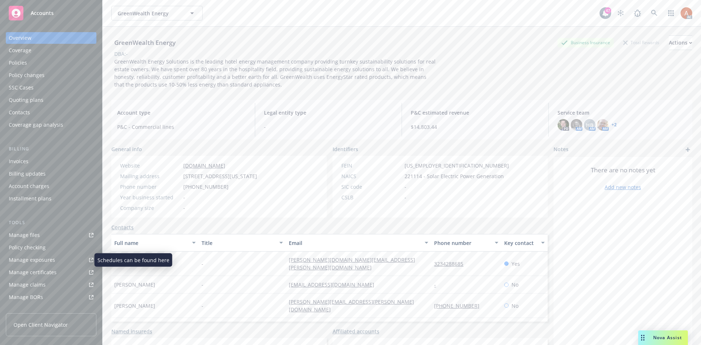
click at [40, 260] on div "Manage exposures" at bounding box center [32, 260] width 46 height 12
drag, startPoint x: 181, startPoint y: 177, endPoint x: 324, endPoint y: 180, distance: 142.7
click at [324, 180] on div "General info Website [DOMAIN_NAME] Mailing address [STREET_ADDRESS][US_STATE] P…" at bounding box center [329, 181] width 436 height 72
copy div "[STREET_ADDRESS][US_STATE]"
click at [257, 200] on div "Year business started -" at bounding box center [188, 197] width 143 height 8
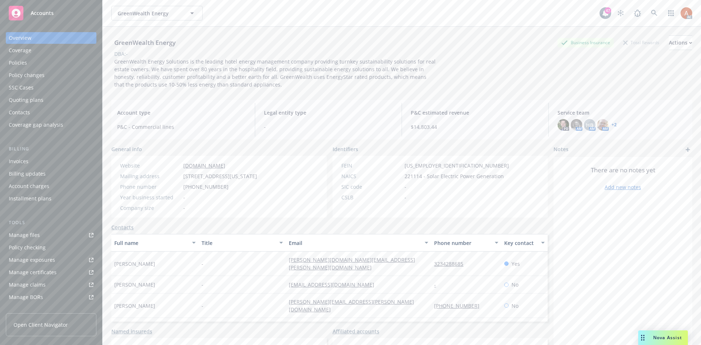
click at [405, 173] on span "221114 - Solar Electric Power Generation" at bounding box center [453, 176] width 99 height 8
drag, startPoint x: 182, startPoint y: 174, endPoint x: 305, endPoint y: 177, distance: 123.0
click at [260, 177] on div "Mailing address [STREET_ADDRESS][US_STATE]" at bounding box center [188, 176] width 143 height 8
click at [260, 193] on div "Year business started -" at bounding box center [188, 197] width 143 height 8
click at [30, 65] on div "Policies" at bounding box center [51, 63] width 85 height 12
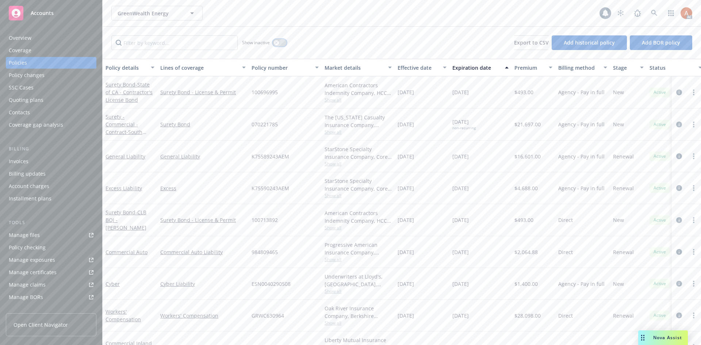
click at [277, 41] on div "button" at bounding box center [276, 42] width 5 height 5
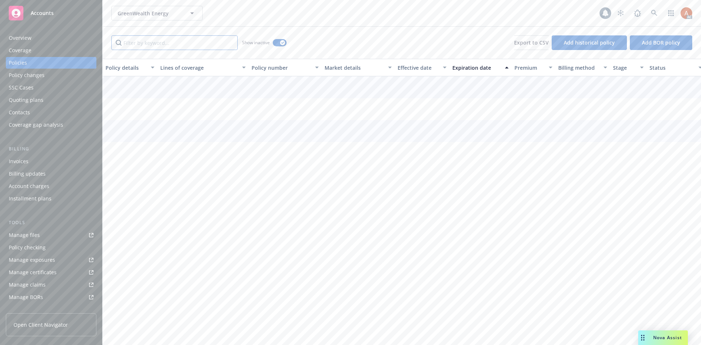
click at [193, 42] on input "Filter by keyword..." at bounding box center [174, 42] width 126 height 15
click at [417, 68] on div "Effective date" at bounding box center [417, 68] width 41 height 8
click at [411, 66] on div "Effective date" at bounding box center [417, 68] width 41 height 8
drag, startPoint x: 407, startPoint y: 94, endPoint x: 477, endPoint y: 93, distance: 70.1
click at [477, 93] on div "General Liability General Liability K75589243AEM StarStone Specialty Insurance …" at bounding box center [455, 92] width 704 height 32
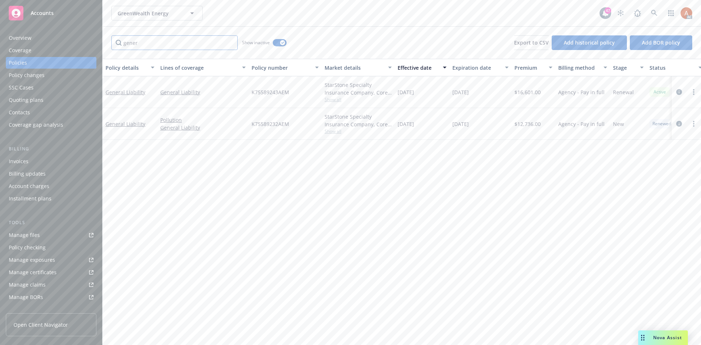
drag, startPoint x: 127, startPoint y: 45, endPoint x: 77, endPoint y: 41, distance: 50.9
click at [77, 41] on div "Accounts Overview Coverage Policies Policy changes SSC Cases Quoting plans Cont…" at bounding box center [350, 172] width 701 height 345
type input "excess"
drag, startPoint x: 514, startPoint y: 91, endPoint x: 532, endPoint y: 91, distance: 18.3
click at [532, 91] on div "$4,688.00" at bounding box center [533, 92] width 44 height 32
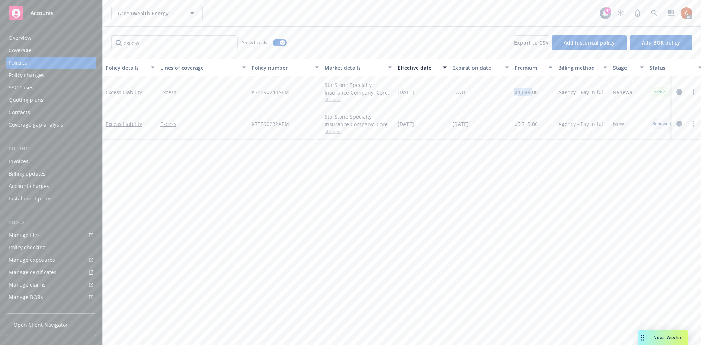
drag, startPoint x: 516, startPoint y: 124, endPoint x: 537, endPoint y: 124, distance: 20.8
click at [537, 124] on div "Excess Liability Excess K75590232AEM StarStone Specialty Insurance Company, Cor…" at bounding box center [455, 124] width 704 height 32
click at [22, 36] on div "Overview" at bounding box center [20, 38] width 23 height 12
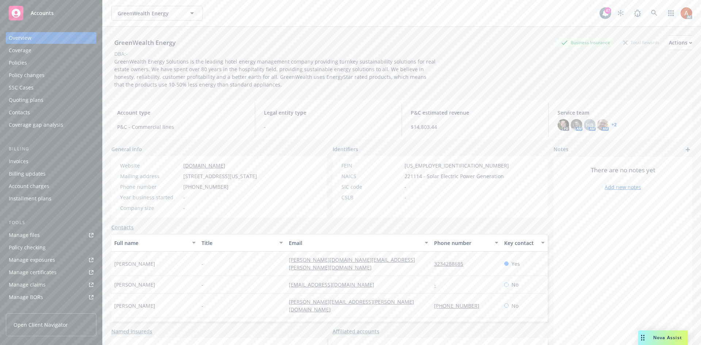
click at [243, 189] on div "Phone number (323) 428-8685" at bounding box center [188, 187] width 143 height 8
